Goal: Use online tool/utility: Utilize a website feature to perform a specific function

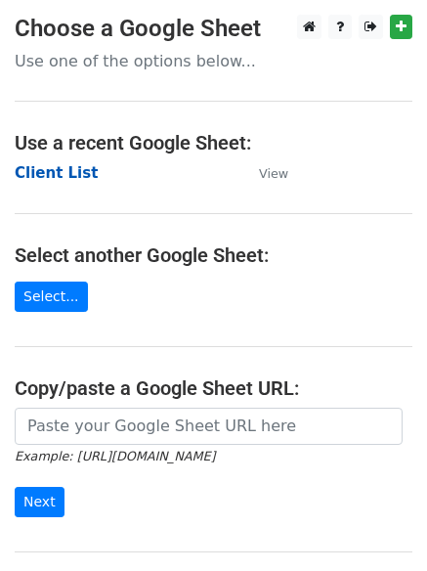
click at [64, 174] on strong "Client List" at bounding box center [56, 173] width 83 height 18
click at [65, 179] on strong "Client List" at bounding box center [56, 173] width 83 height 18
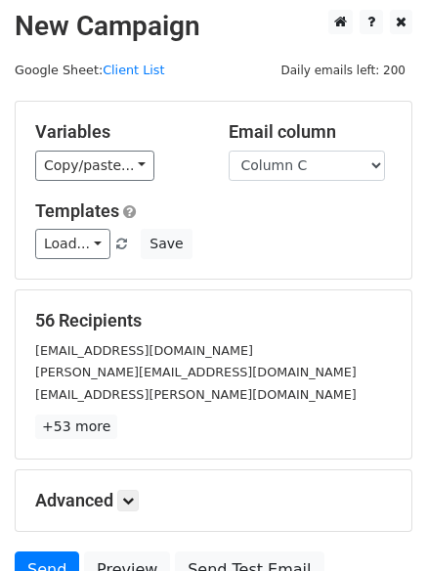
scroll to position [7, 0]
